Goal: Browse casually: Explore the website without a specific task or goal

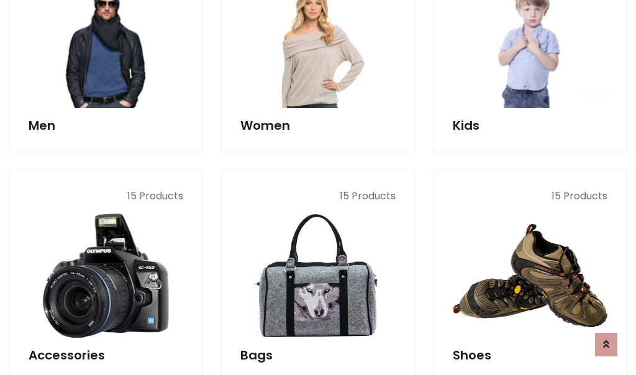
scroll to position [416, 0]
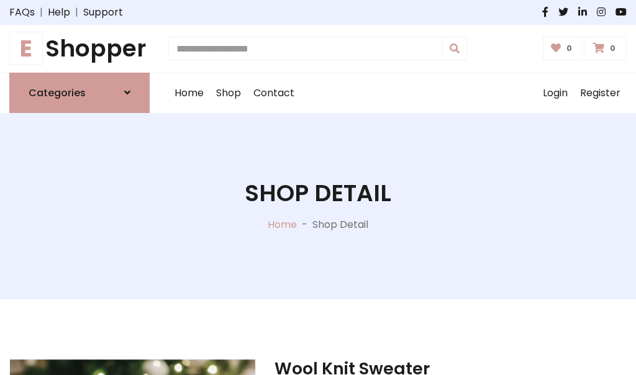
click at [80, 48] on h1 "E Shopper" at bounding box center [79, 49] width 140 height 28
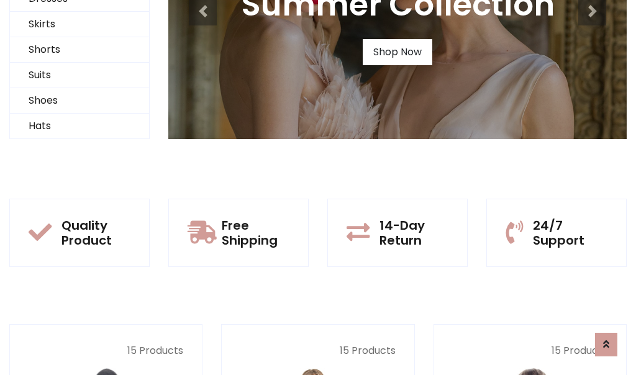
scroll to position [120, 0]
